Goal: Navigation & Orientation: Find specific page/section

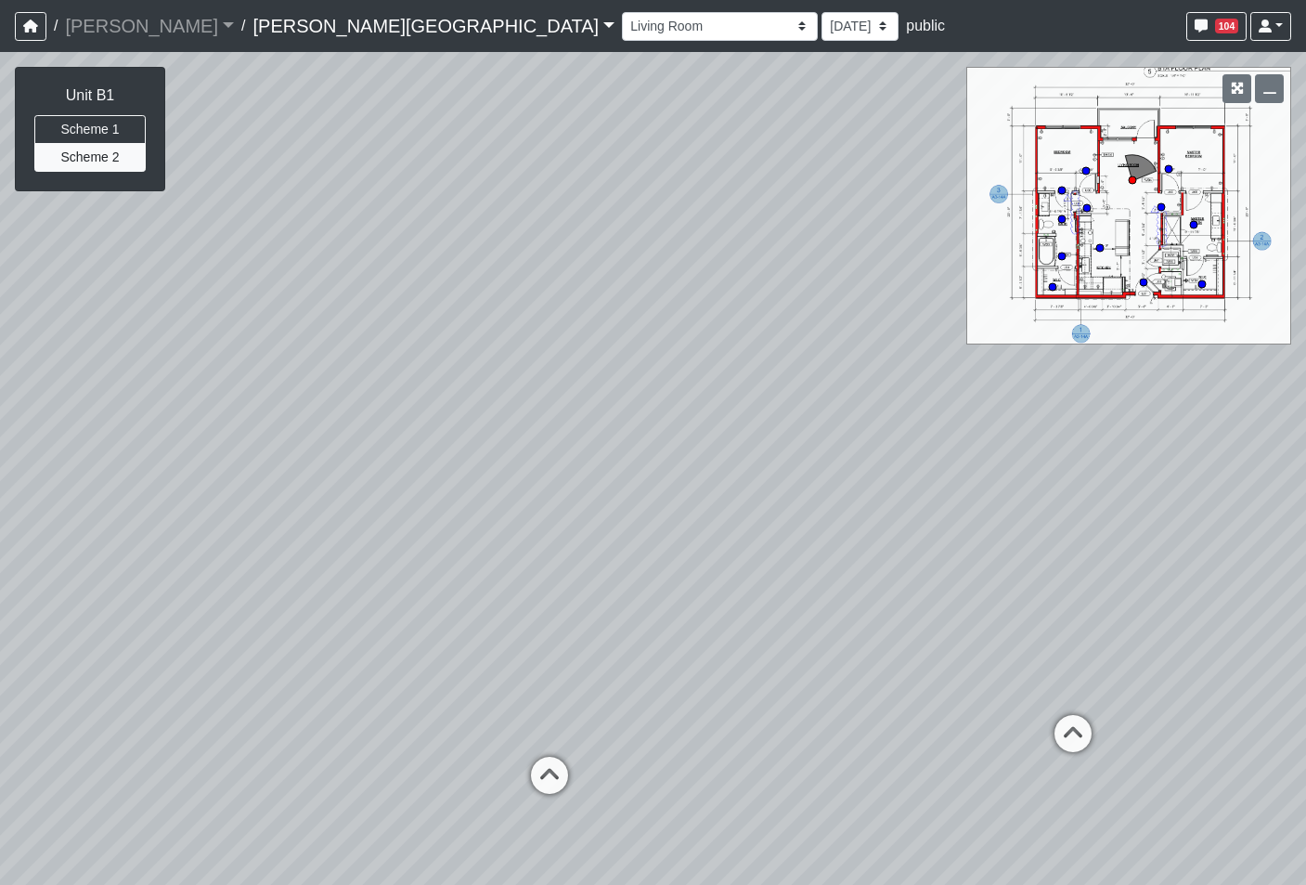
select select "tZfE4yJjZzXZPE9NBs2SrZ"
drag, startPoint x: 586, startPoint y: 575, endPoint x: 367, endPoint y: 516, distance: 226.8
click at [364, 534] on div "Loading... Bedroom Hallway 1 Loading... Bedroom Hallway 2 Loading... Kitchen Lo…" at bounding box center [653, 468] width 1306 height 833
click at [869, 652] on icon at bounding box center [867, 664] width 56 height 56
drag, startPoint x: 1105, startPoint y: 634, endPoint x: 435, endPoint y: 648, distance: 670.5
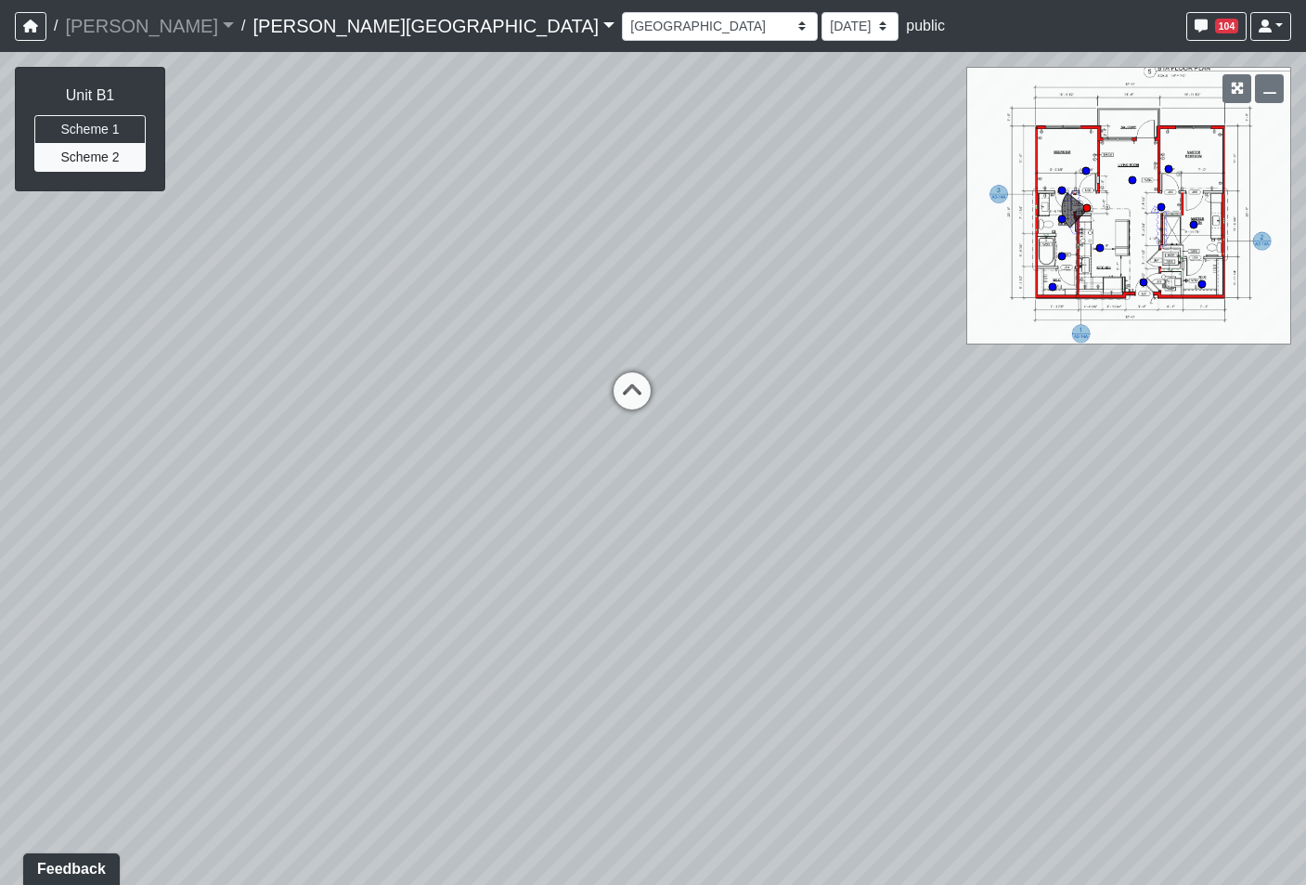
click at [435, 646] on div "Loading... Bedroom Hallway 1 Loading... Bedroom Hallway 2 Loading... Kitchen Lo…" at bounding box center [653, 468] width 1306 height 833
click at [639, 416] on icon at bounding box center [630, 415] width 56 height 56
drag, startPoint x: 405, startPoint y: 560, endPoint x: 1636, endPoint y: 449, distance: 1236.1
click at [1305, 449] on html "/ Flournoy Flournoy Loading... / Ellison Museum District Ellison Museum Distric…" at bounding box center [653, 442] width 1306 height 885
drag, startPoint x: 681, startPoint y: 563, endPoint x: 97, endPoint y: 440, distance: 595.8
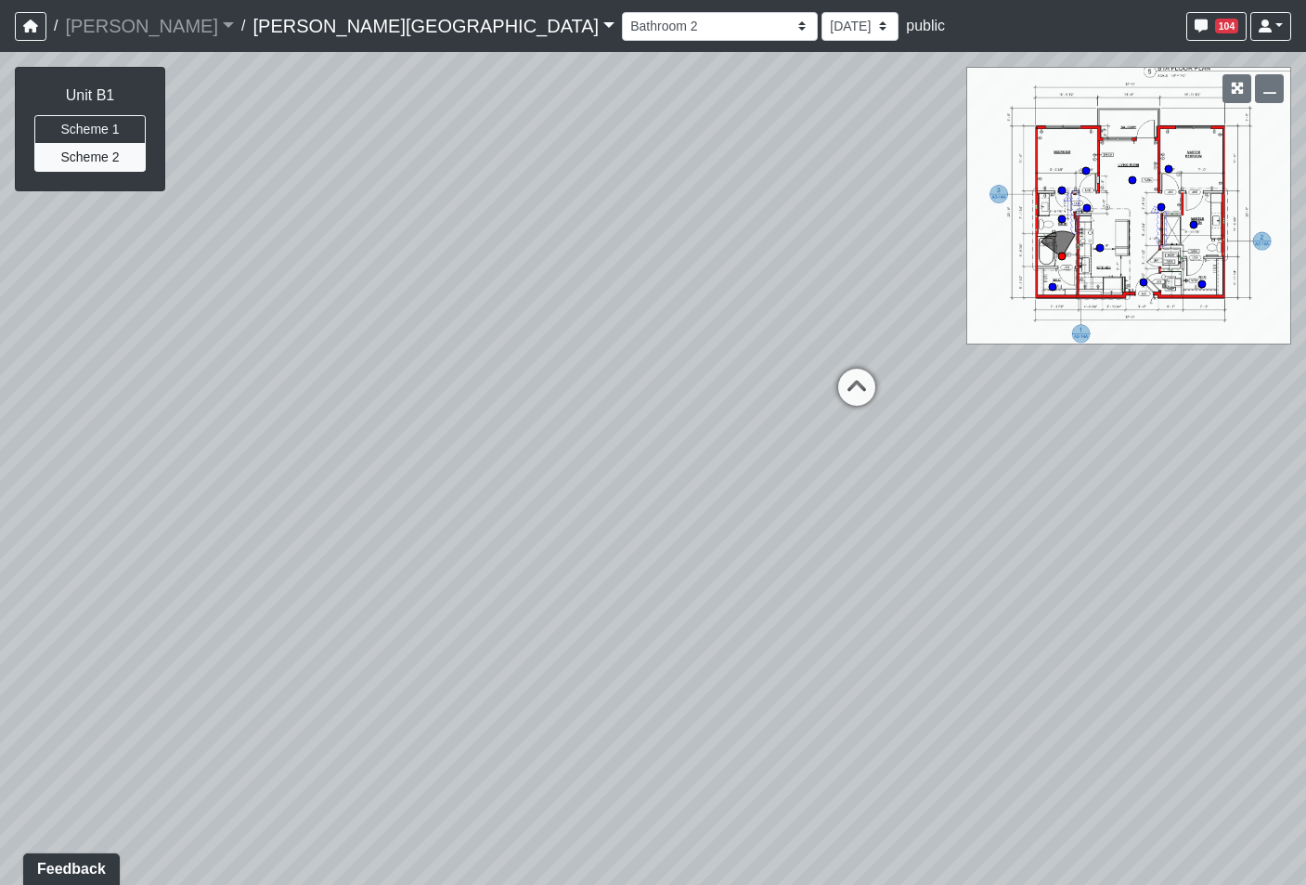
click at [107, 435] on div "Loading... Bedroom Hallway 1 Loading... Bedroom Hallway 2 Loading... Kitchen Lo…" at bounding box center [653, 468] width 1306 height 833
drag, startPoint x: 741, startPoint y: 428, endPoint x: -106, endPoint y: 400, distance: 847.2
click at [0, 400] on html "/ Flournoy Flournoy Loading... / Ellison Museum District Ellison Museum Distric…" at bounding box center [653, 442] width 1306 height 885
drag, startPoint x: 981, startPoint y: 501, endPoint x: 305, endPoint y: 502, distance: 675.9
click at [305, 502] on div "Loading... Bedroom Hallway 1 Loading... Bedroom Hallway 2 Loading... Kitchen Lo…" at bounding box center [653, 468] width 1306 height 833
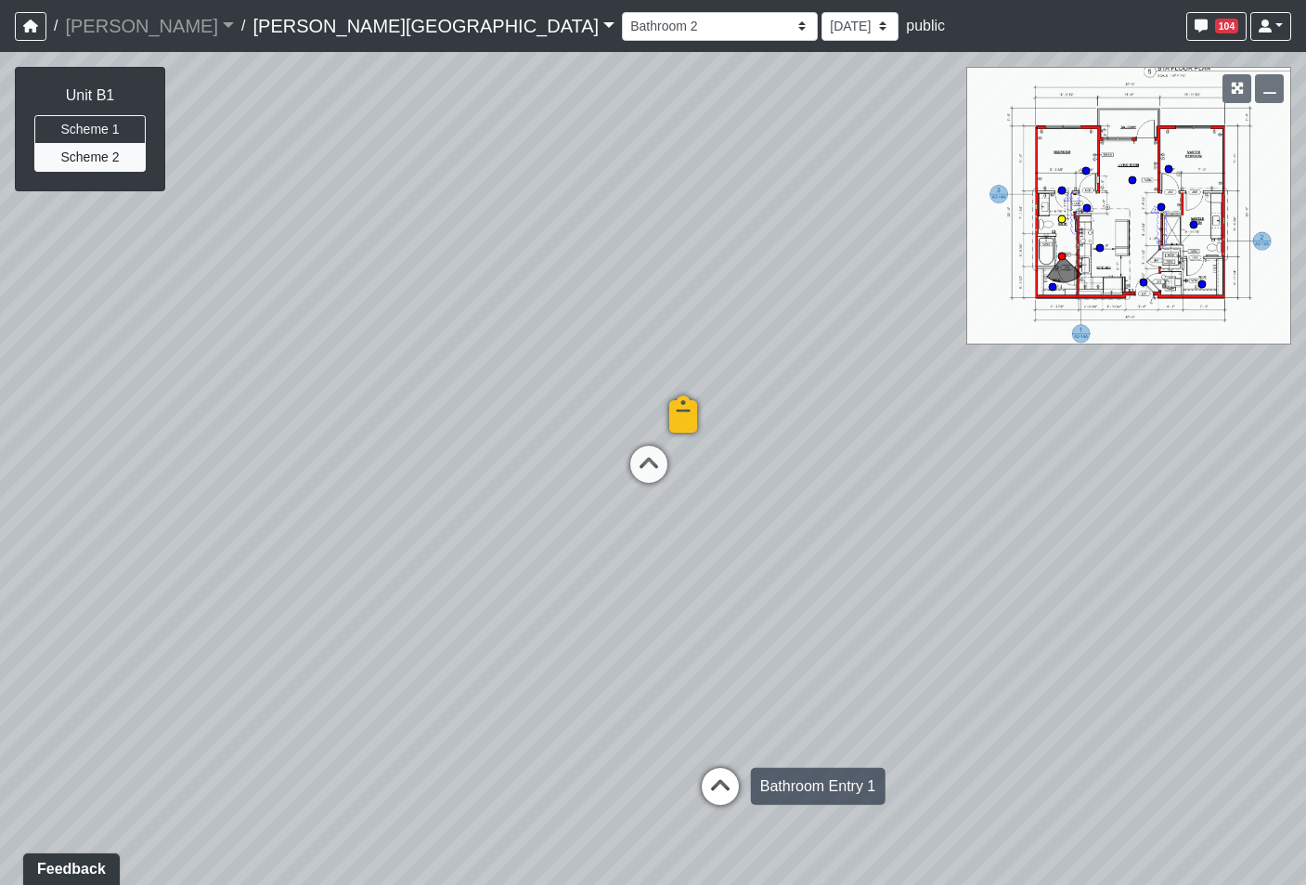
click at [730, 779] on icon at bounding box center [721, 796] width 56 height 56
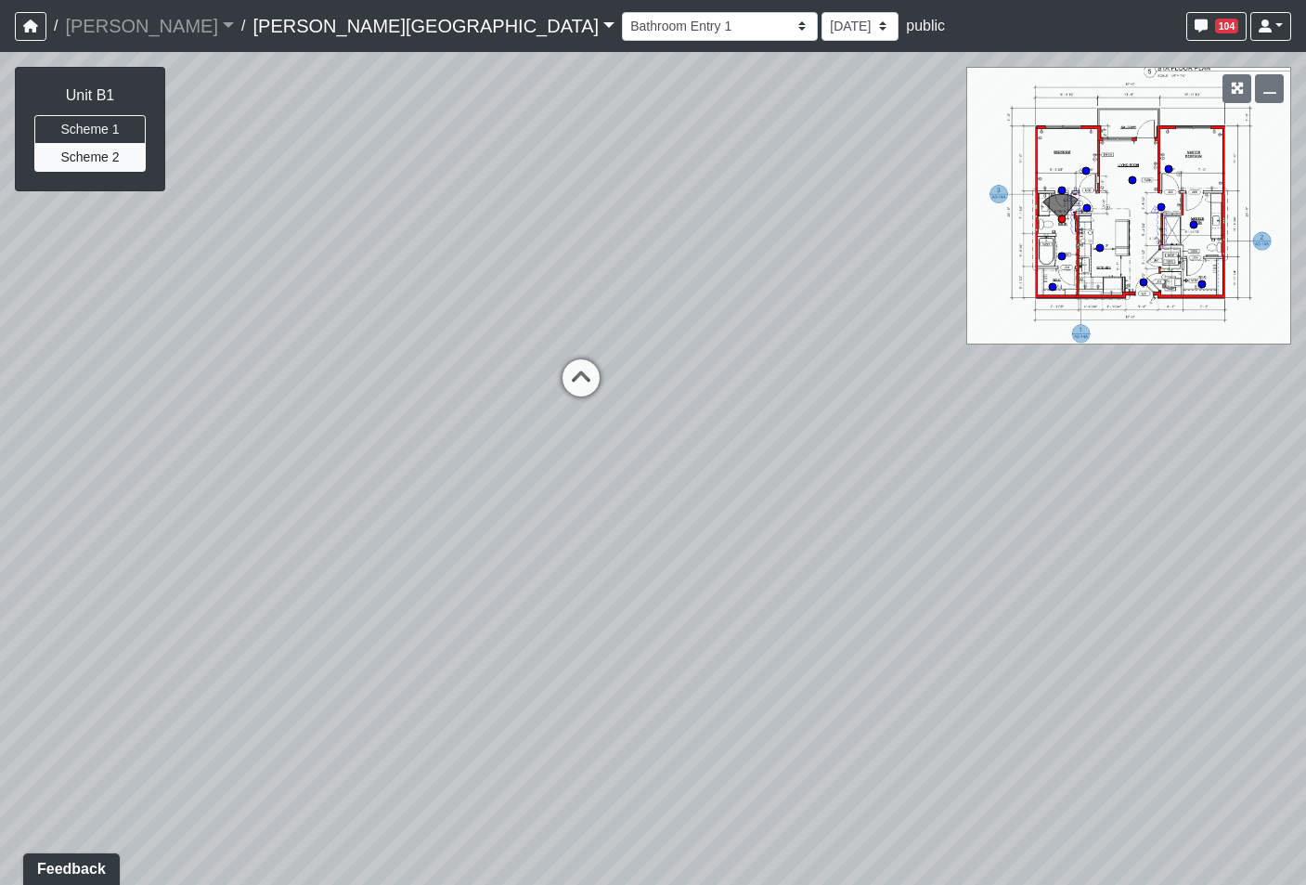
drag, startPoint x: 895, startPoint y: 689, endPoint x: 164, endPoint y: 663, distance: 731.2
click at [166, 663] on div "Loading... Bedroom Hallway 1 Loading... Bedroom Hallway 2 Loading... Kitchen Lo…" at bounding box center [653, 468] width 1306 height 833
drag, startPoint x: 704, startPoint y: 675, endPoint x: 324, endPoint y: 594, distance: 388.2
click at [321, 594] on div "Loading... Bedroom Hallway 1 Loading... Bedroom Hallway 2 Loading... Kitchen Lo…" at bounding box center [653, 468] width 1306 height 833
click at [546, 612] on div "Loading... Bedroom Hallway 1 Loading... Bedroom Hallway 2 Loading... Kitchen Lo…" at bounding box center [653, 468] width 1306 height 833
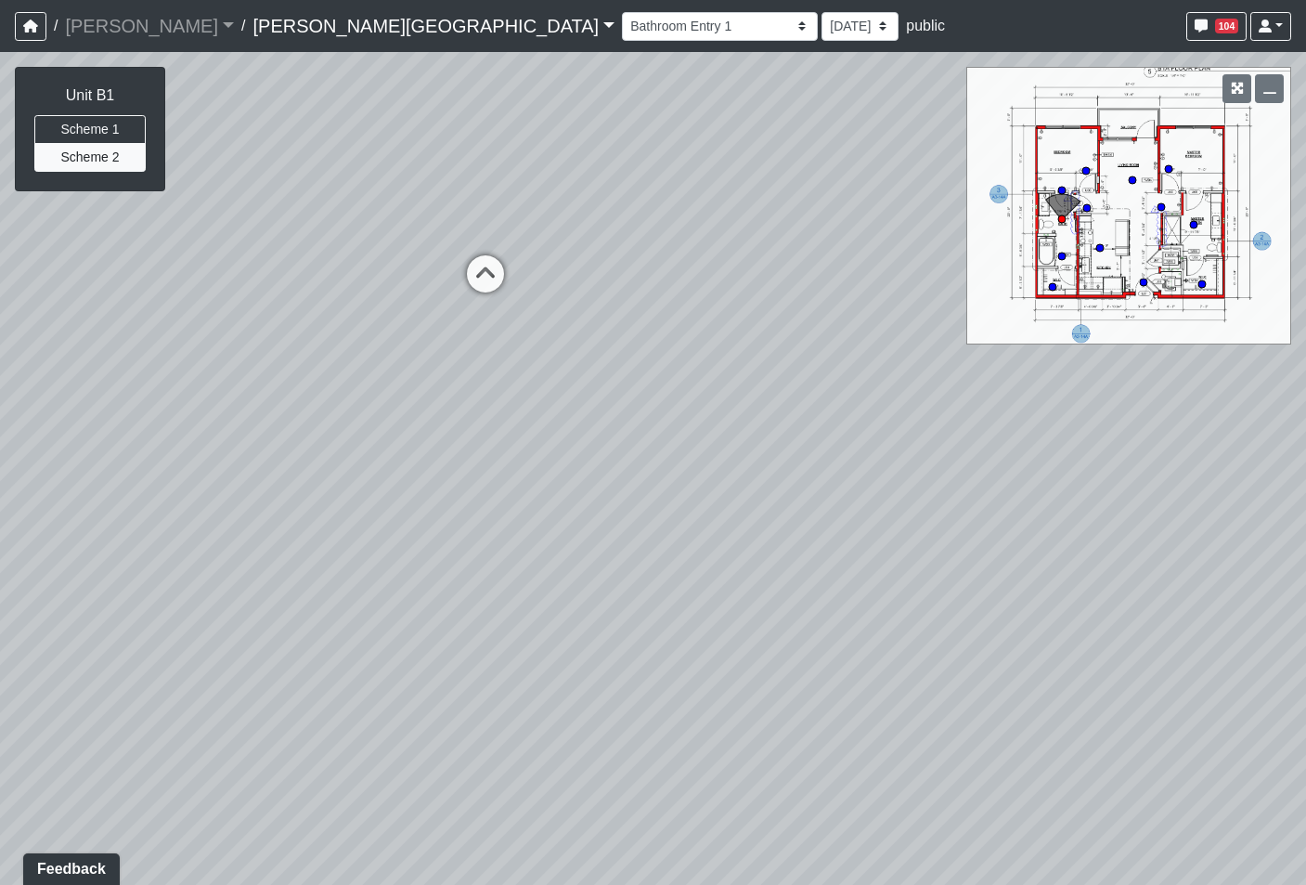
drag, startPoint x: 495, startPoint y: 422, endPoint x: 1540, endPoint y: 383, distance: 1046.2
click at [1305, 383] on html "/ Flournoy Flournoy Loading... / Ellison Museum District Ellison Museum Distric…" at bounding box center [653, 442] width 1306 height 885
click at [456, 204] on icon at bounding box center [468, 210] width 56 height 56
select select "6reqKEibiCHTNjRe2PVEZC"
drag, startPoint x: 719, startPoint y: 658, endPoint x: 930, endPoint y: 539, distance: 242.8
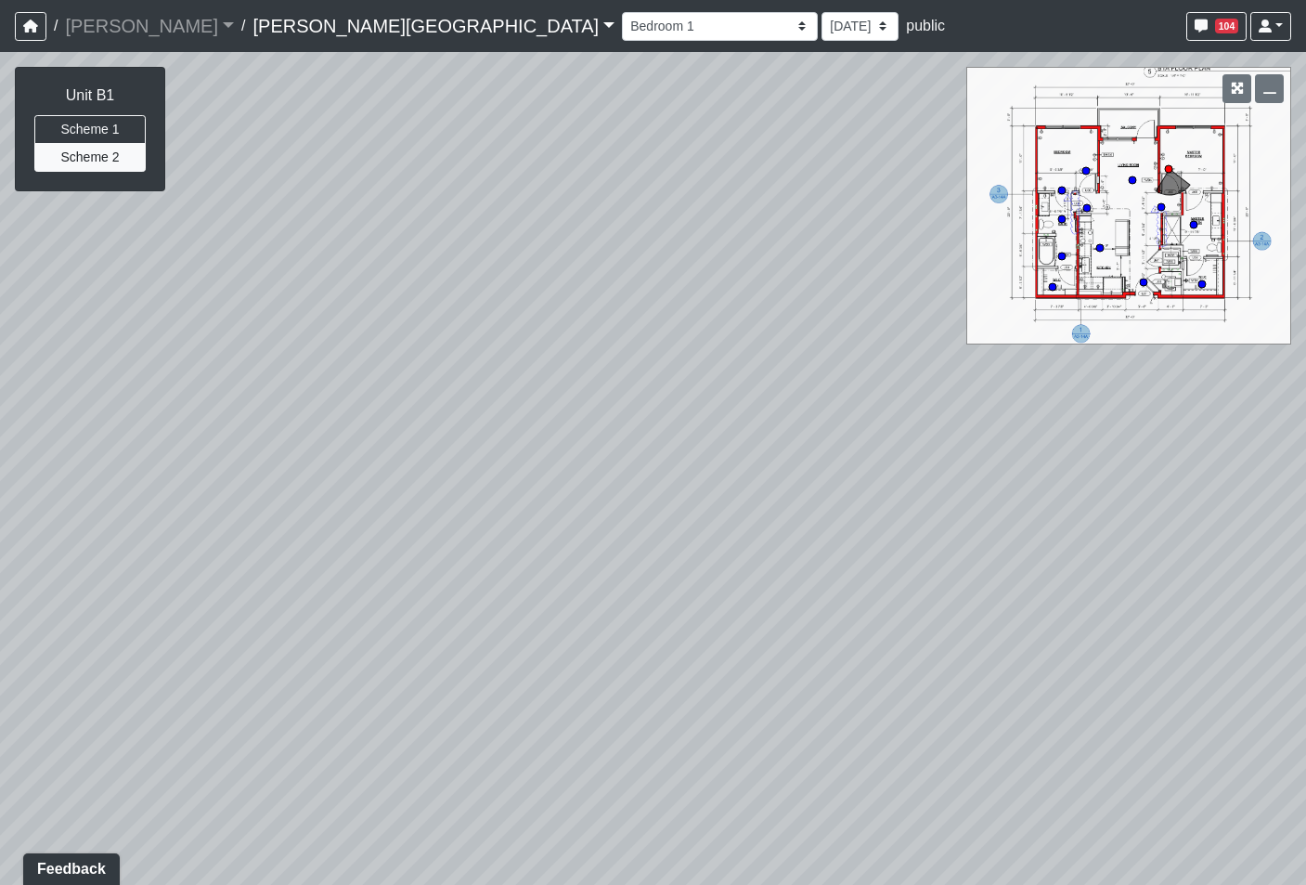
click at [930, 539] on div "Loading... Bedroom Hallway 1 Loading... Bedroom Hallway 2 Loading... Kitchen Lo…" at bounding box center [653, 468] width 1306 height 833
